Goal: Task Accomplishment & Management: Manage account settings

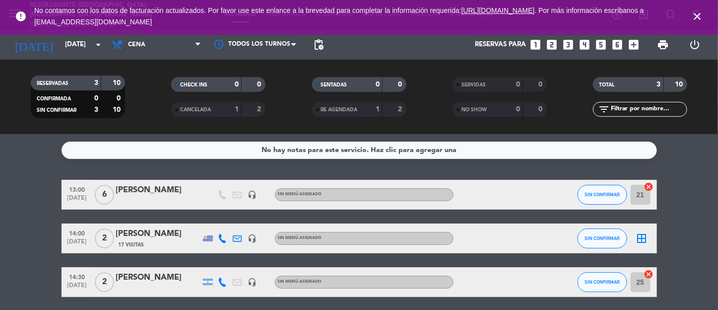
click at [598, 17] on icon "close" at bounding box center [698, 16] width 12 height 12
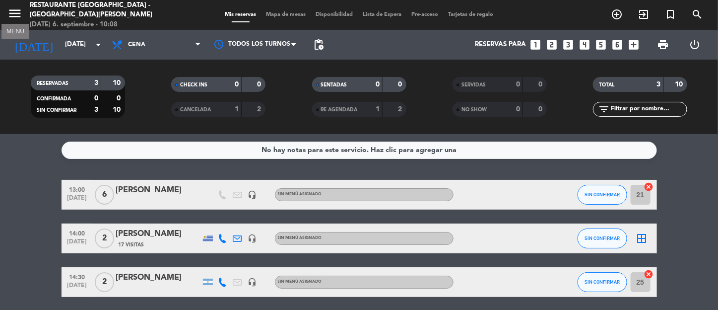
click at [14, 13] on icon "menu" at bounding box center [14, 13] width 15 height 15
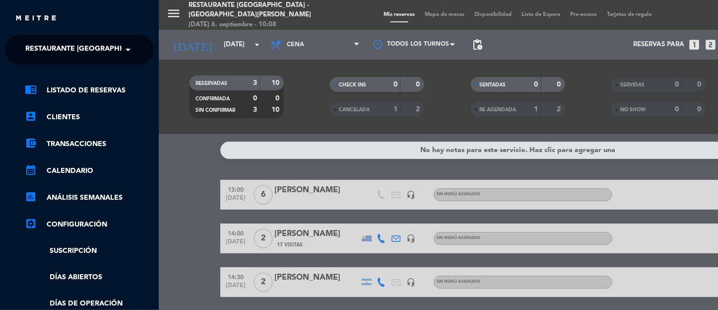
click at [128, 46] on span at bounding box center [130, 49] width 17 height 21
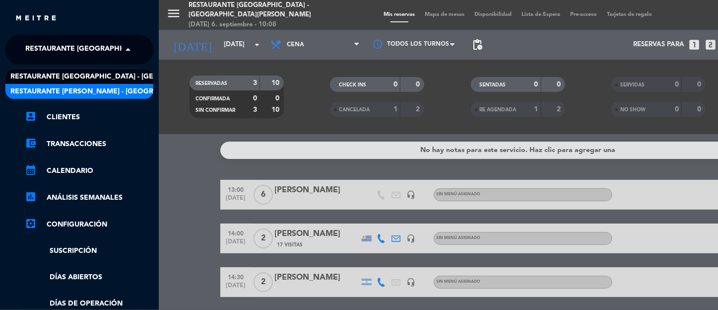
click at [100, 87] on span "Restaurante [PERSON_NAME] - [GEOGRAPHIC_DATA][PERSON_NAME]" at bounding box center [133, 91] width 246 height 11
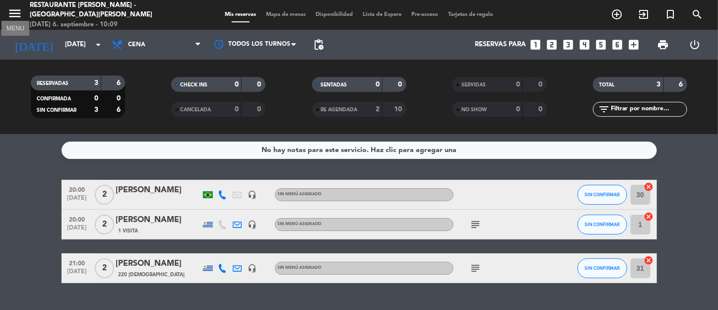
click at [14, 16] on icon "menu" at bounding box center [14, 13] width 15 height 15
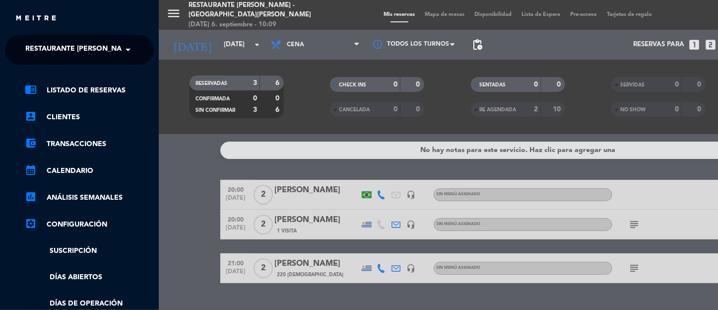
click at [119, 48] on span "Restaurante [PERSON_NAME] - [GEOGRAPHIC_DATA][PERSON_NAME]" at bounding box center [148, 49] width 246 height 21
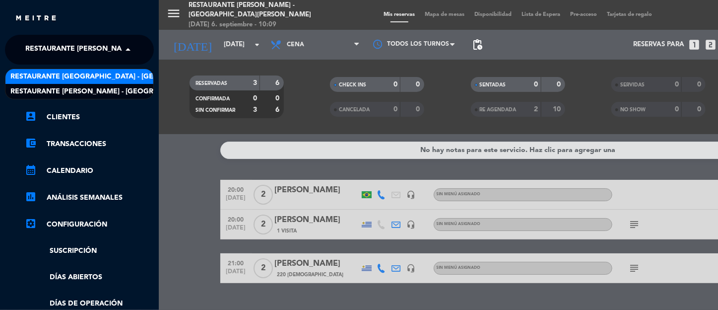
click at [118, 73] on span "Restaurante [GEOGRAPHIC_DATA] - [GEOGRAPHIC_DATA][PERSON_NAME]" at bounding box center [141, 76] width 262 height 11
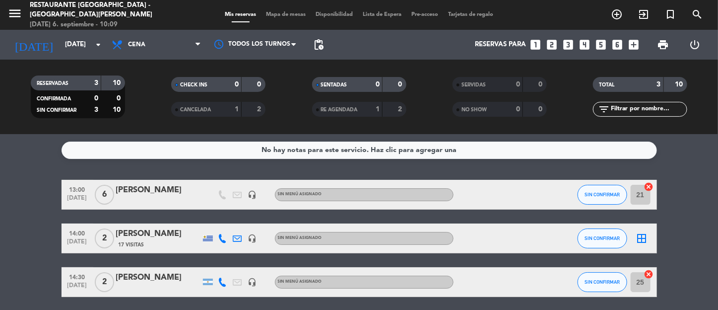
scroll to position [36, 0]
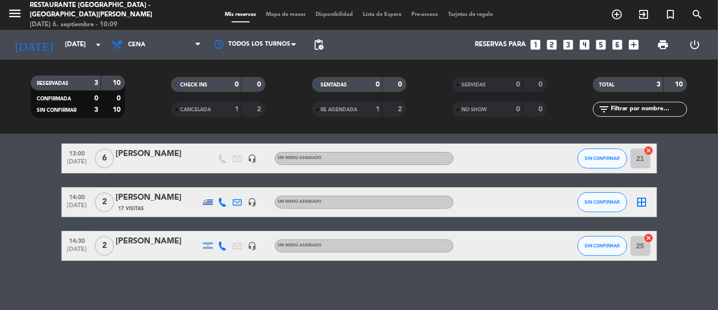
click at [171, 201] on div "[PERSON_NAME]" at bounding box center [158, 197] width 84 height 13
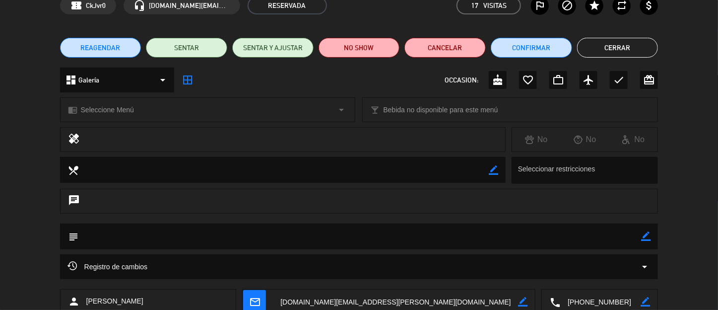
scroll to position [0, 0]
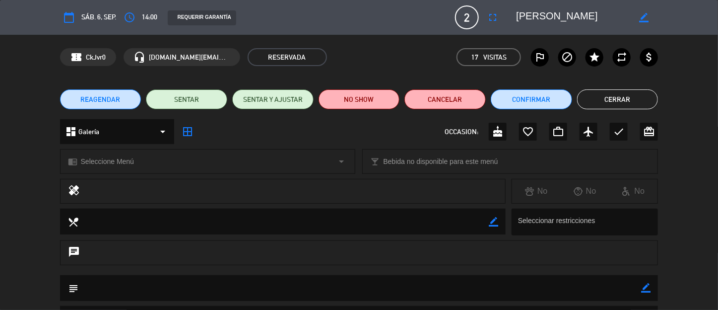
click at [598, 89] on button "Cerrar" at bounding box center [617, 99] width 81 height 20
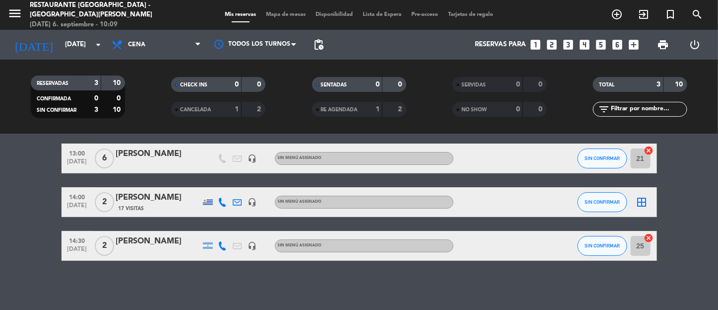
click at [171, 205] on div "17 Visitas" at bounding box center [158, 208] width 84 height 8
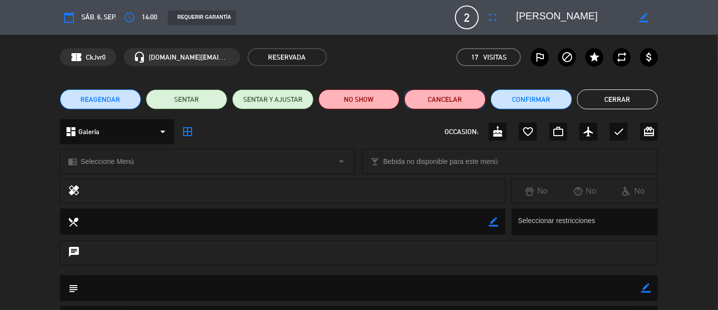
click at [439, 94] on button "Cancelar" at bounding box center [445, 99] width 81 height 20
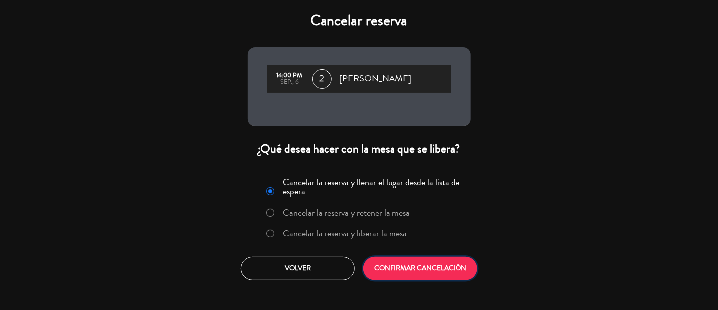
click at [408, 258] on button "CONFIRMAR CANCELACIÓN" at bounding box center [420, 268] width 114 height 23
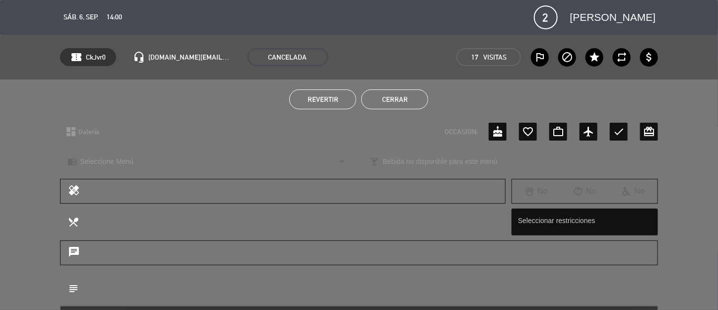
click at [393, 93] on button "Cerrar" at bounding box center [394, 99] width 67 height 20
